Goal: Task Accomplishment & Management: Manage account settings

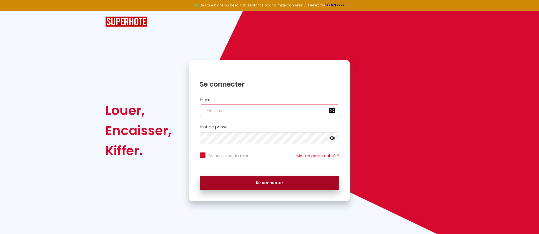
type input "[EMAIL_ADDRESS][DOMAIN_NAME]"
click at [276, 182] on button "Se connecter" at bounding box center [269, 183] width 139 height 14
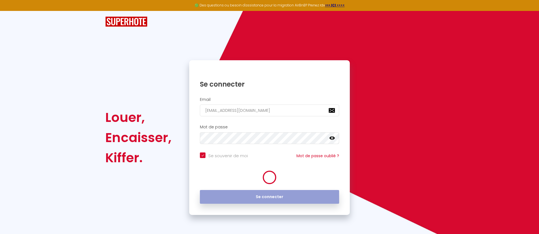
checkbox input "true"
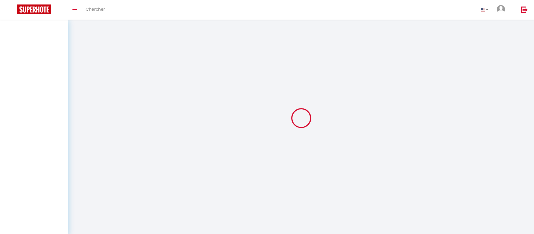
select select
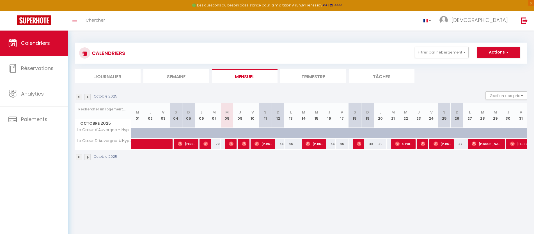
select select
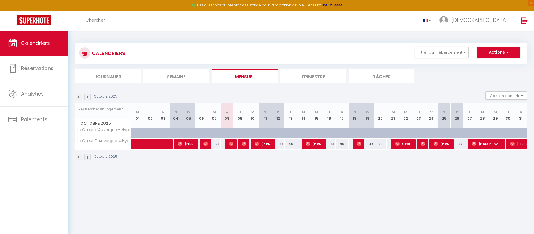
select select
click at [204, 144] on img at bounding box center [205, 144] width 4 height 4
select select "OK"
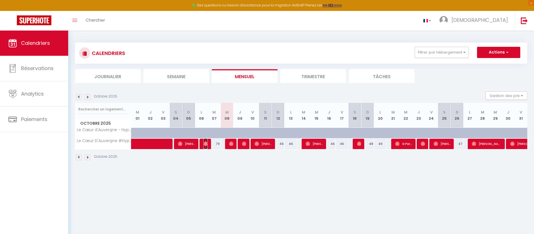
select select "0"
select select "1"
select select
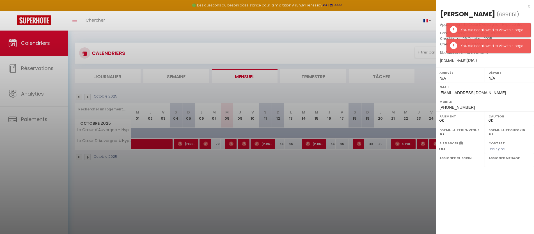
click at [470, 33] on div "You are not allowed to view this page" at bounding box center [493, 29] width 64 height 5
